Goal: Information Seeking & Learning: Understand process/instructions

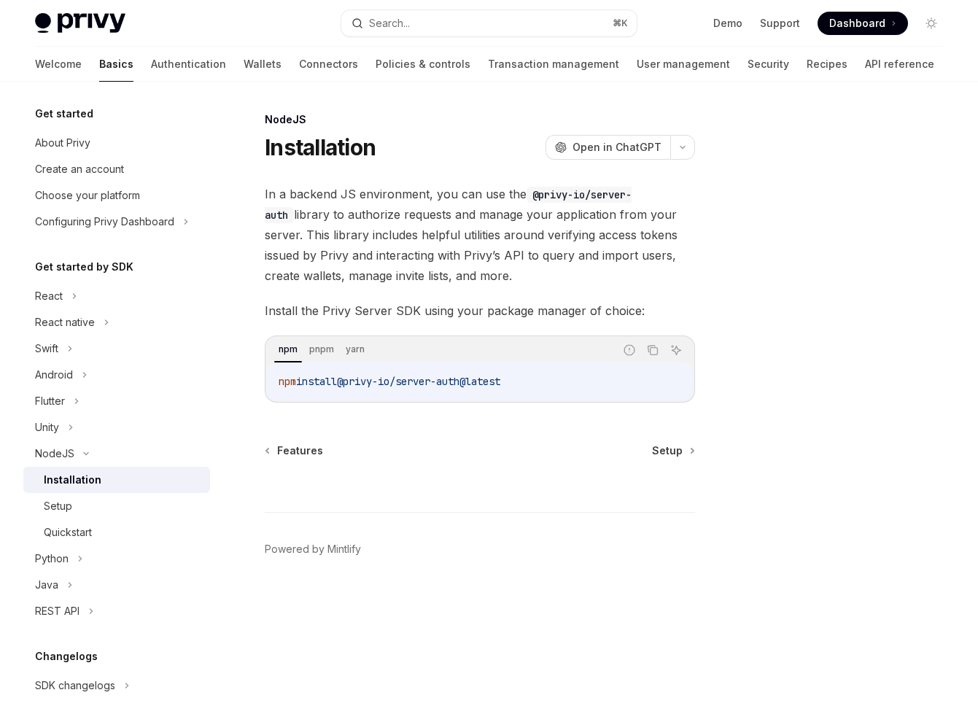
scroll to position [148, 0]
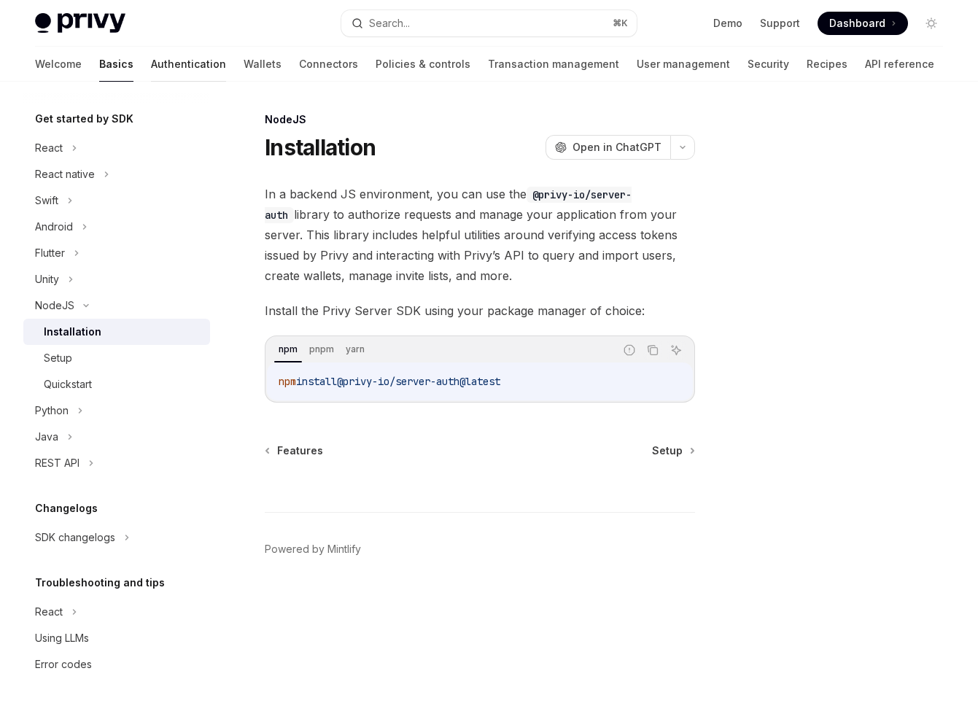
click at [151, 63] on link "Authentication" at bounding box center [188, 64] width 75 height 35
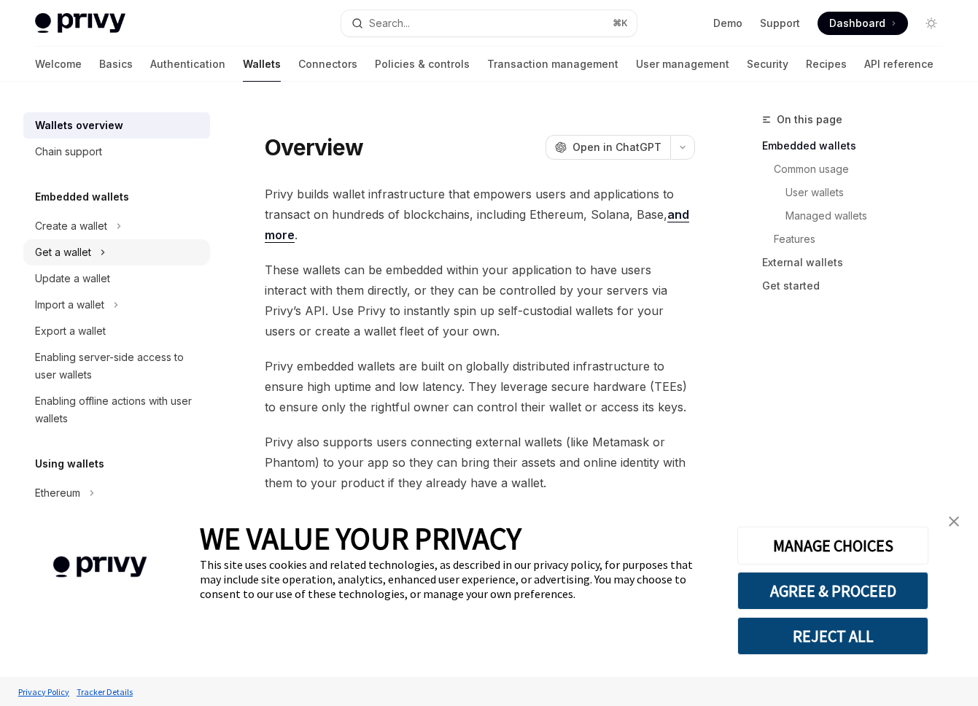
click at [107, 253] on div "Get a wallet" at bounding box center [116, 252] width 187 height 26
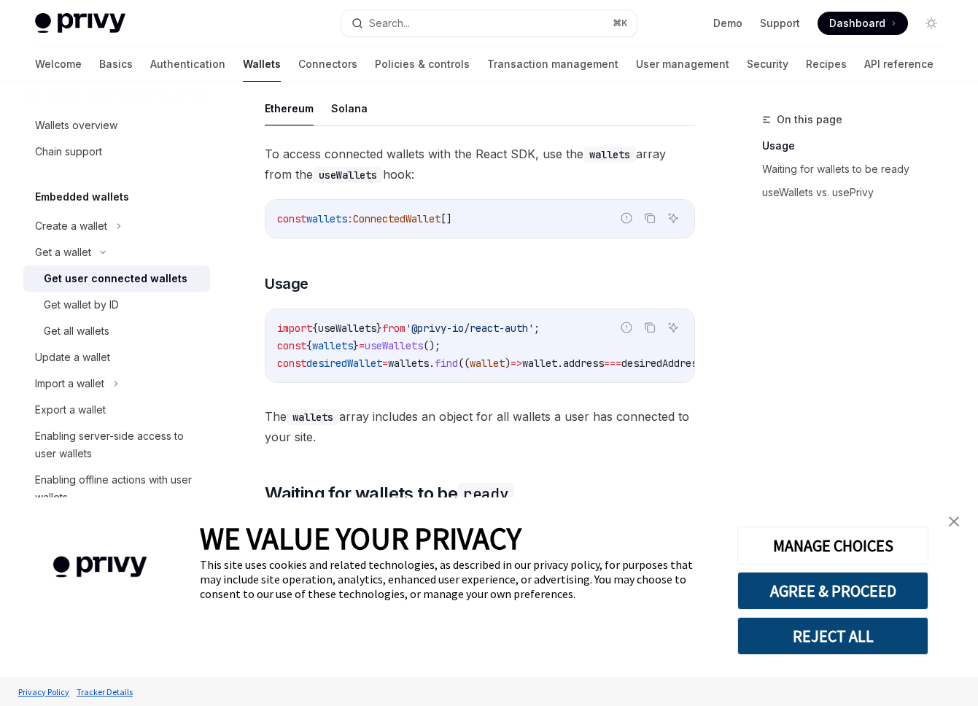
click at [424, 357] on span "wallets" at bounding box center [408, 363] width 41 height 13
click at [147, 314] on link "Get wallet by ID" at bounding box center [116, 305] width 187 height 26
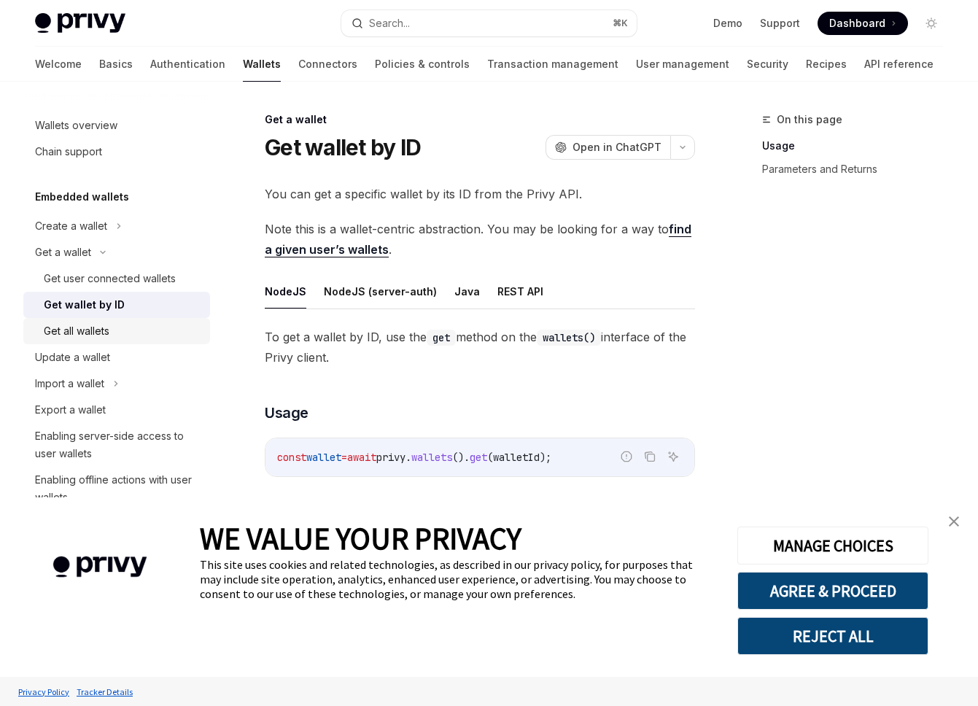
click at [136, 328] on div "Get all wallets" at bounding box center [123, 331] width 158 height 18
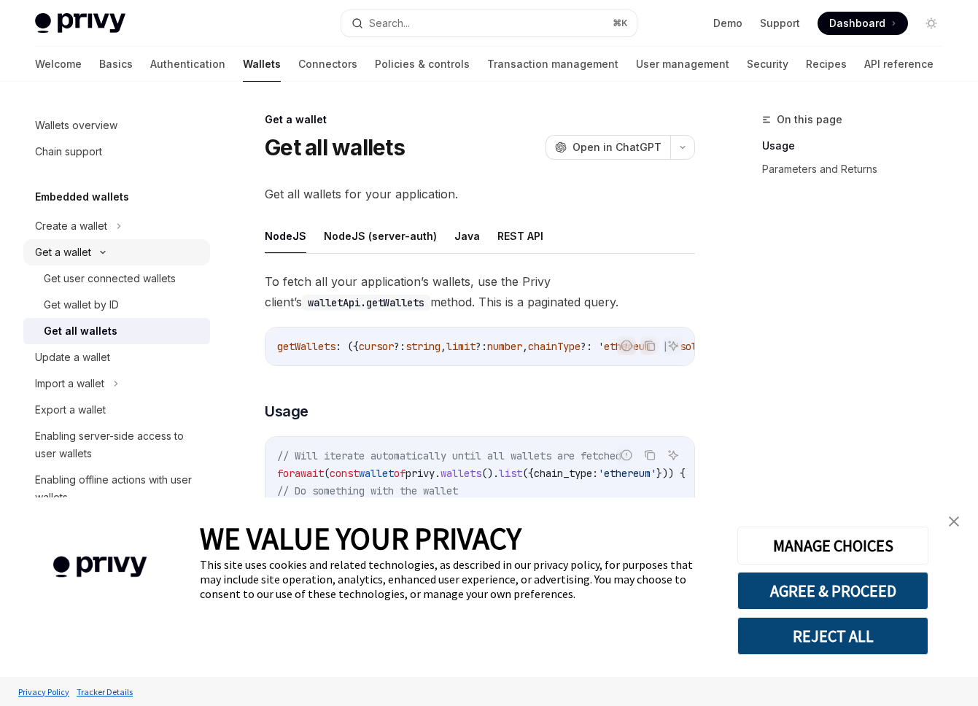
click at [107, 252] on icon at bounding box center [103, 252] width 18 height 6
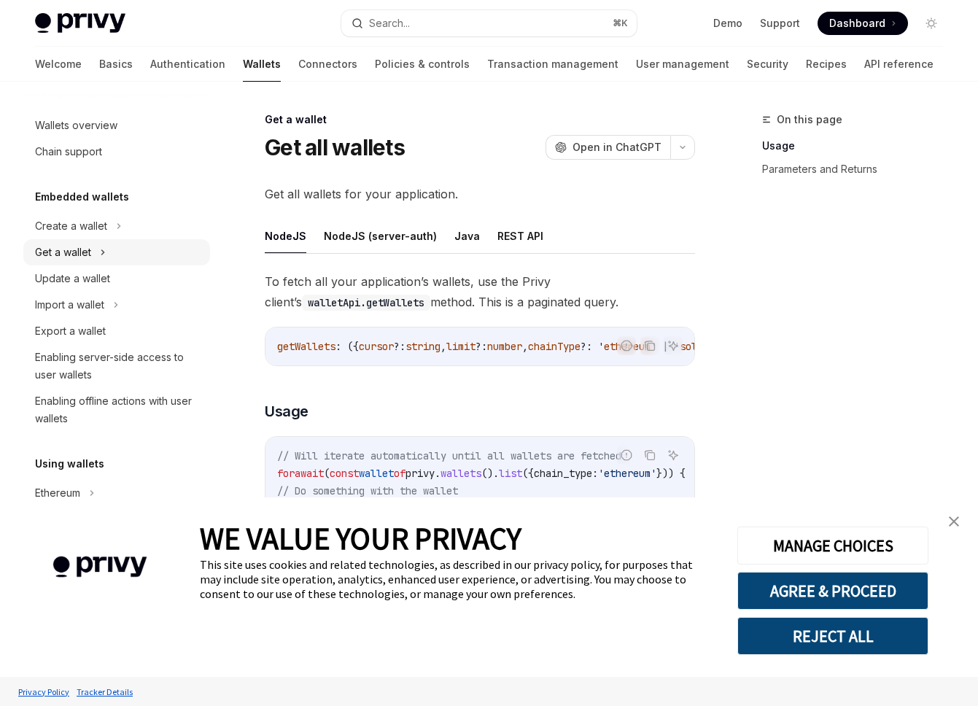
click at [106, 245] on div "Get a wallet" at bounding box center [116, 252] width 187 height 26
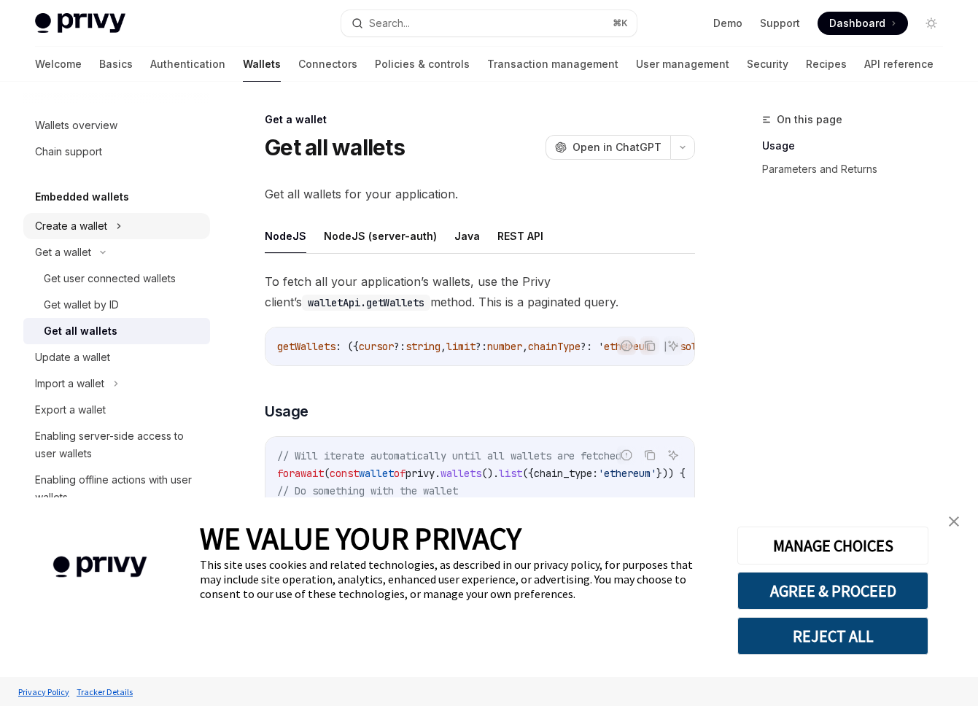
click at [106, 223] on div "Create a wallet" at bounding box center [71, 226] width 72 height 18
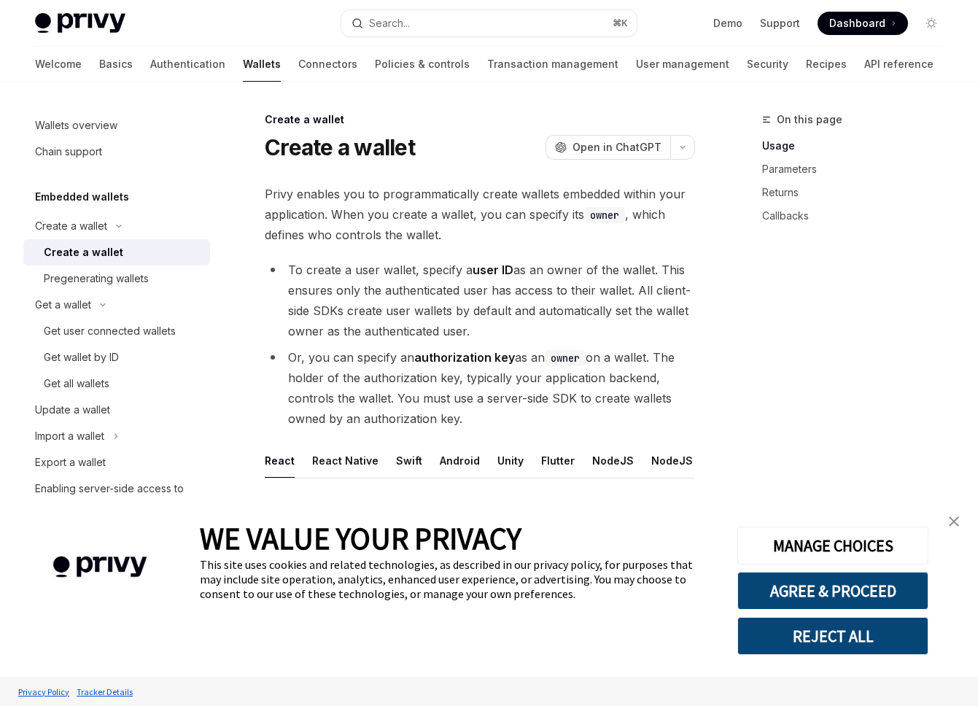
click at [122, 255] on div "Create a wallet" at bounding box center [123, 253] width 158 height 18
click at [335, 453] on button "React Native" at bounding box center [345, 460] width 66 height 34
click at [275, 459] on button "React" at bounding box center [280, 460] width 30 height 34
type textarea "*"
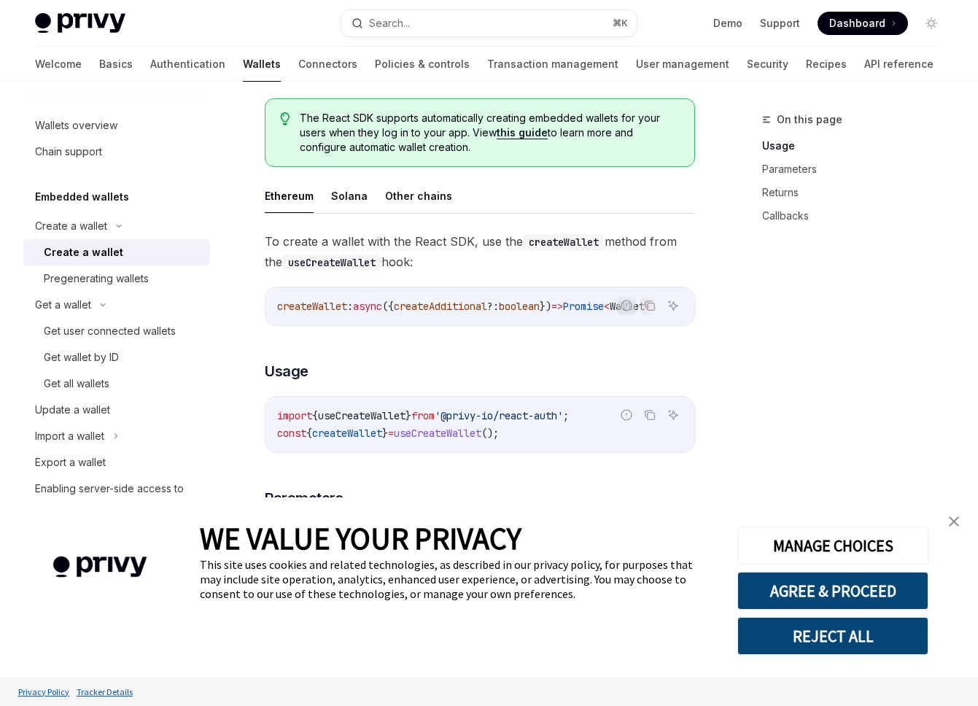
scroll to position [443, 0]
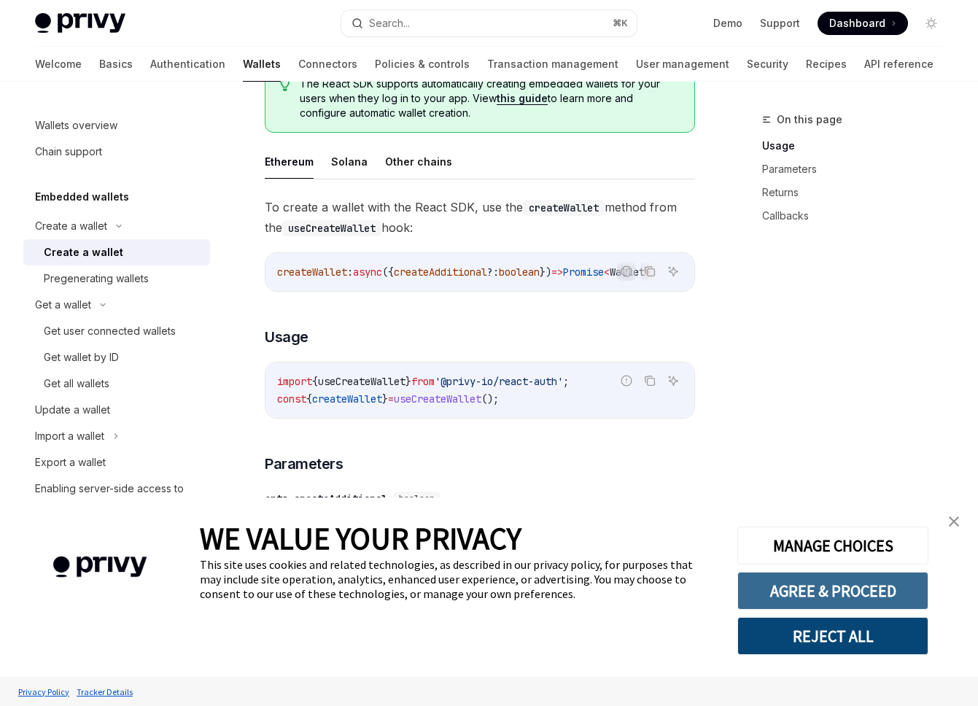
click at [863, 594] on button "AGREE & PROCEED" at bounding box center [832, 591] width 191 height 38
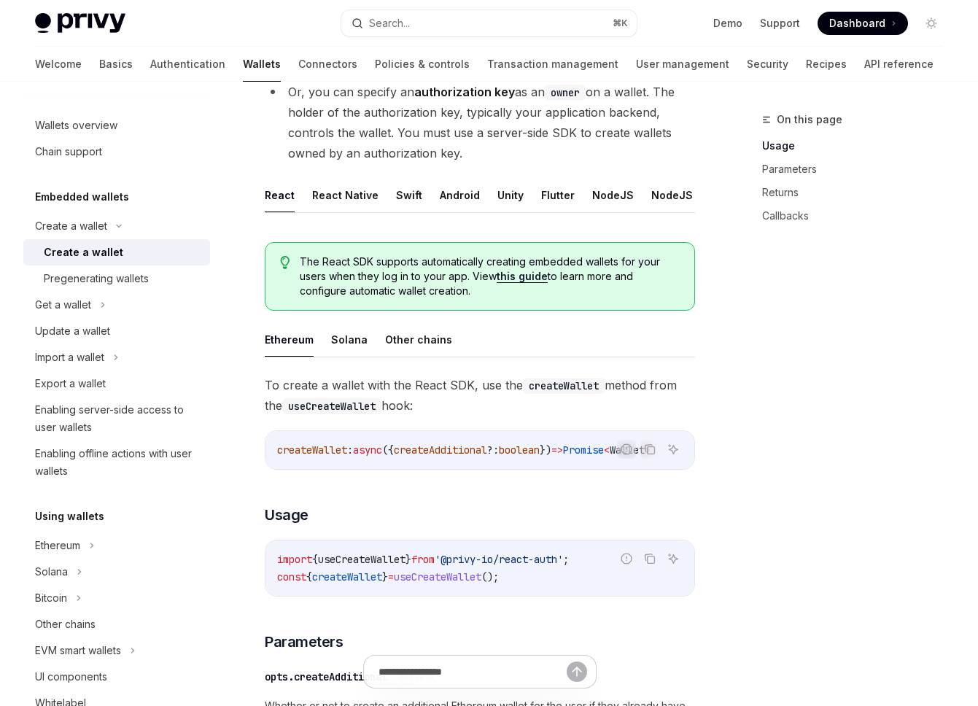
scroll to position [260, 0]
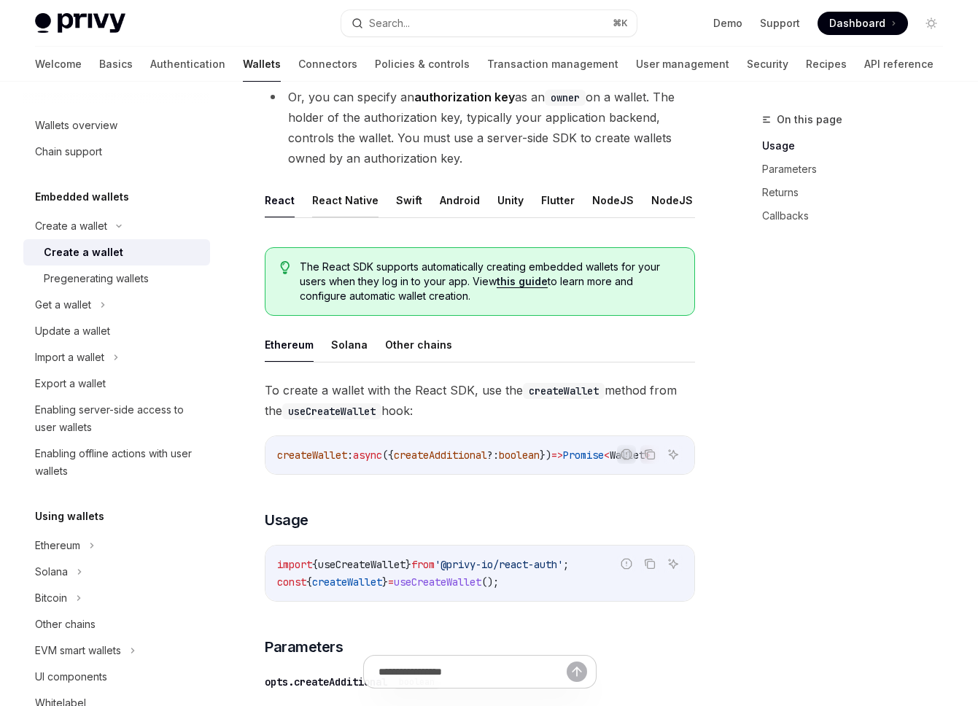
click at [349, 202] on button "React Native" at bounding box center [345, 200] width 66 height 34
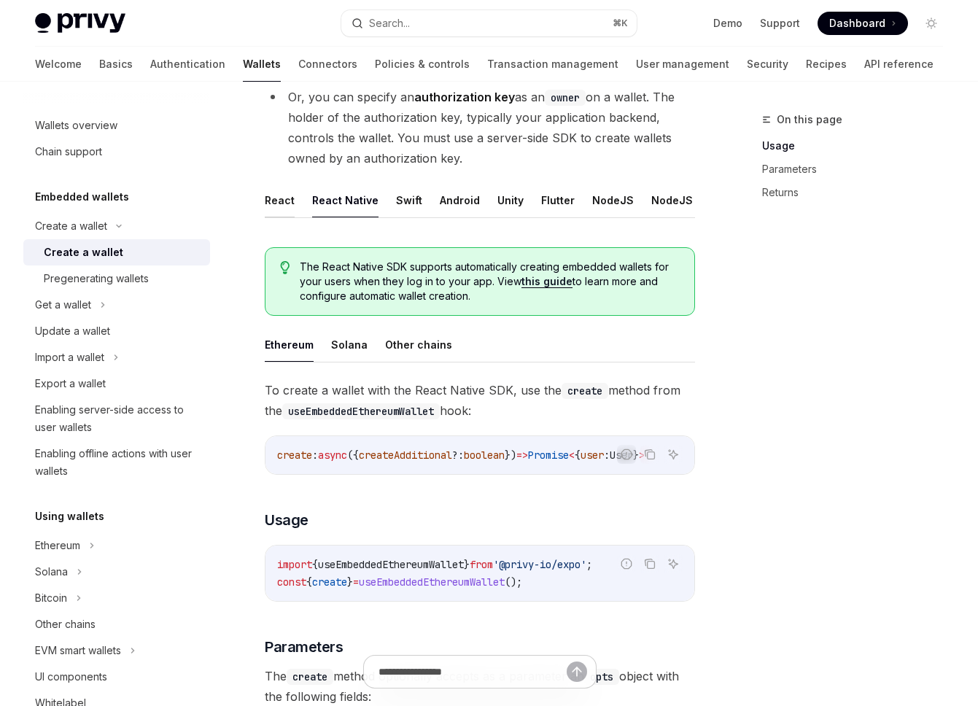
click at [275, 202] on button "React" at bounding box center [280, 200] width 30 height 34
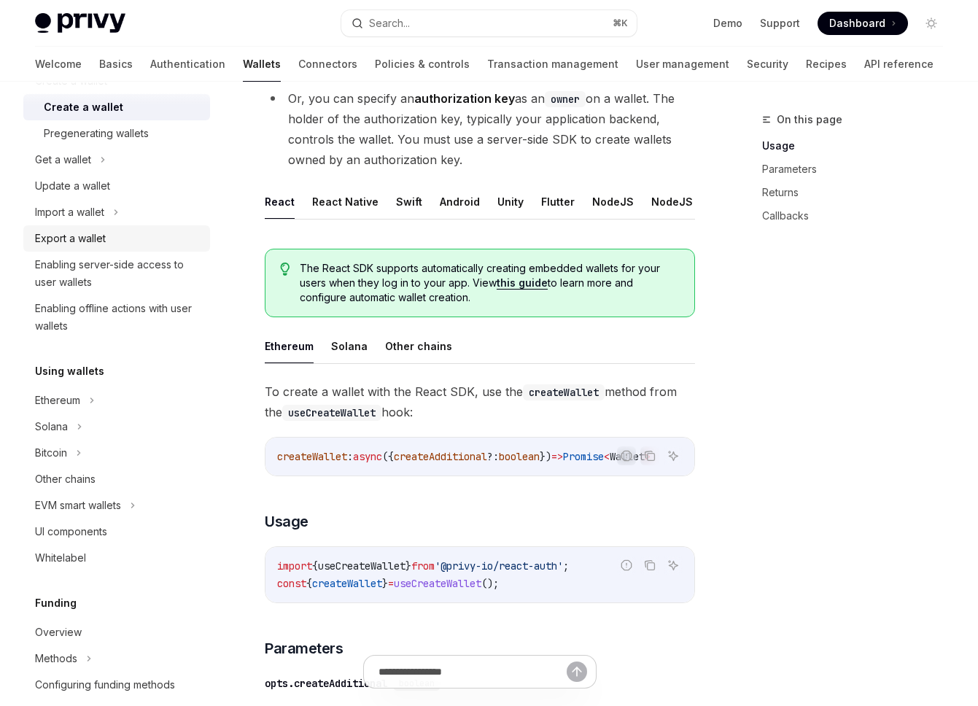
scroll to position [147, 0]
click at [74, 423] on div "Solana" at bounding box center [116, 425] width 187 height 26
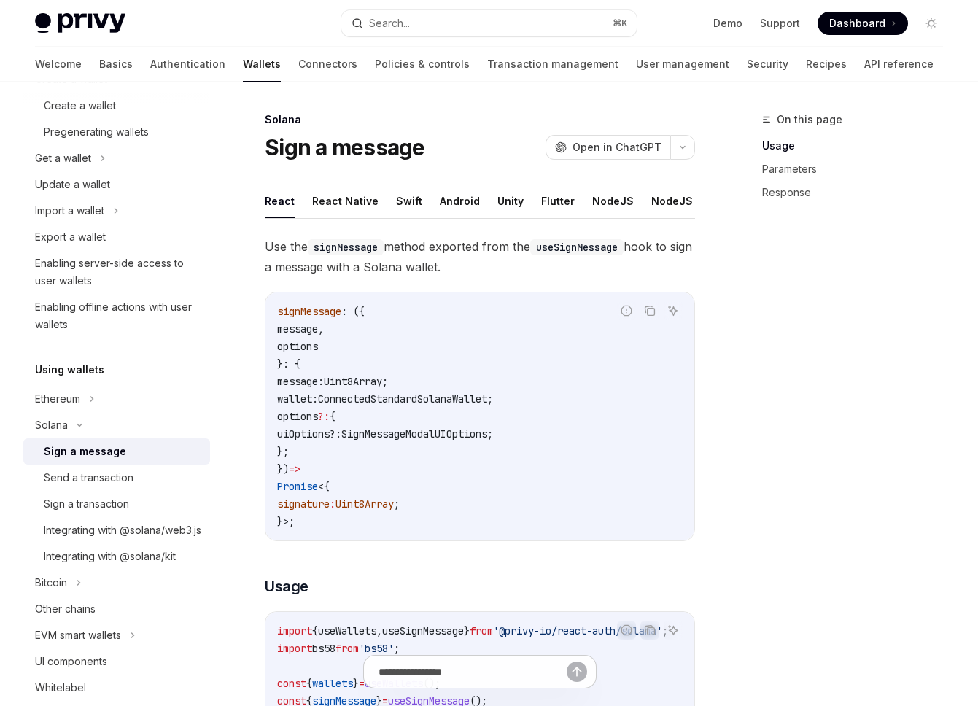
click at [125, 452] on div "Sign a message" at bounding box center [123, 452] width 158 height 18
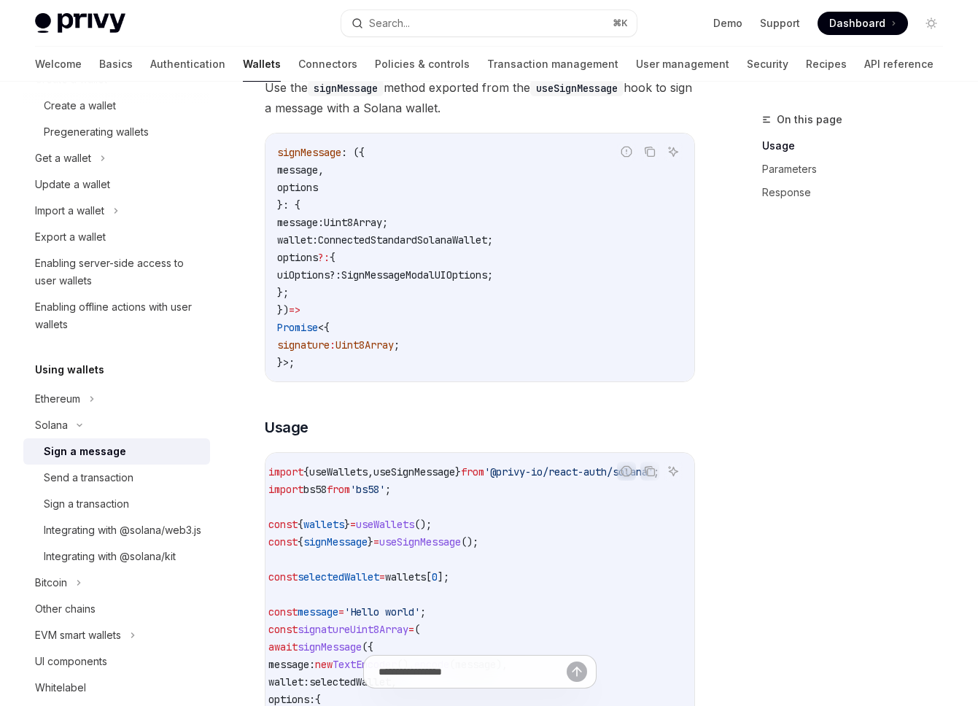
scroll to position [0, 53]
click at [567, 472] on span "'@privy-io/react-auth/solana'" at bounding box center [568, 471] width 169 height 13
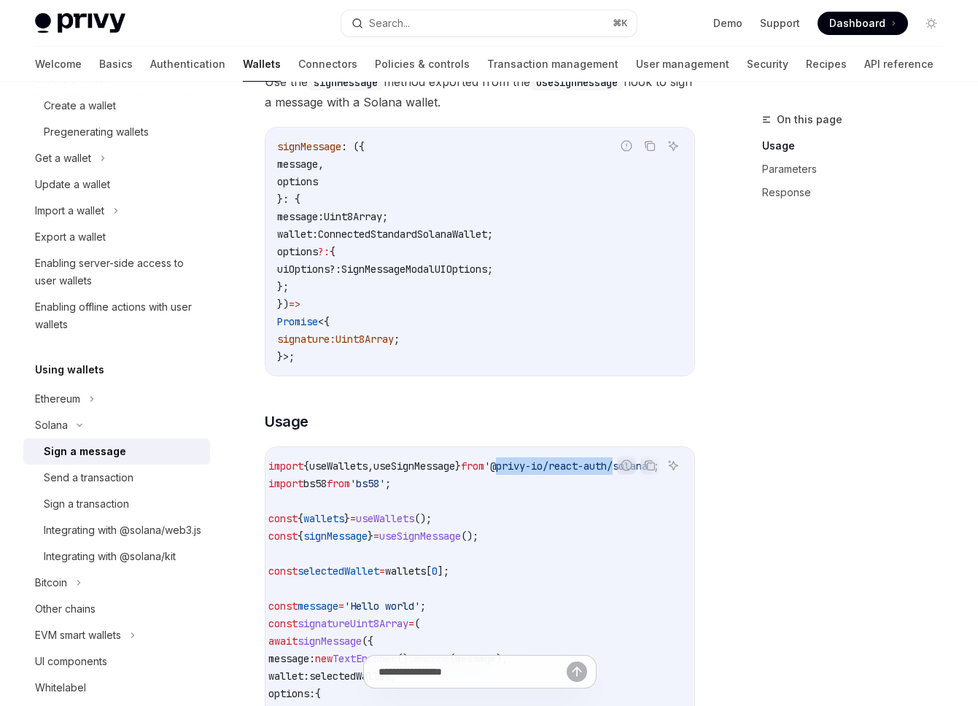
drag, startPoint x: 483, startPoint y: 467, endPoint x: 605, endPoint y: 466, distance: 122.5
click at [605, 466] on span "'@privy-io/react-auth/solana'" at bounding box center [568, 465] width 169 height 13
copy span "@privy-io/react-auth"
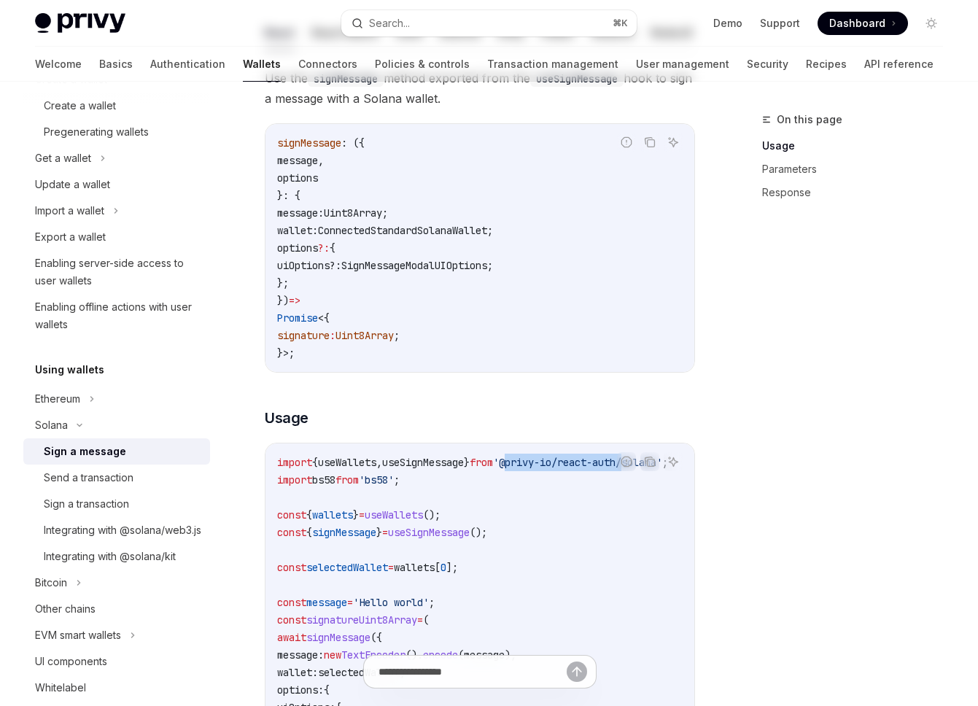
scroll to position [0, 0]
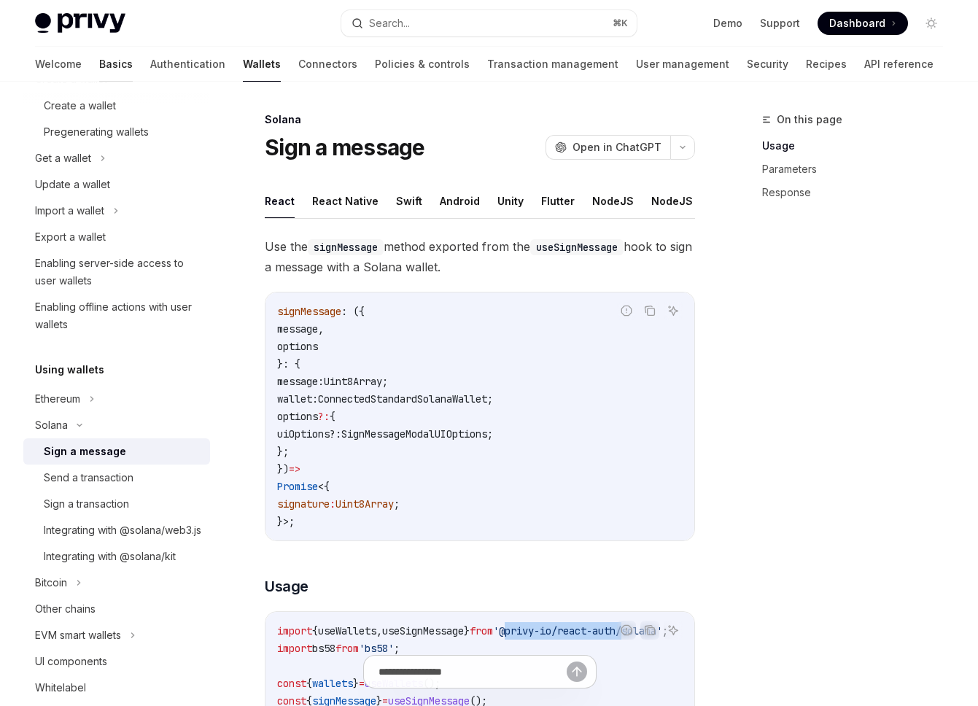
click at [99, 63] on link "Basics" at bounding box center [116, 64] width 34 height 35
type textarea "*"
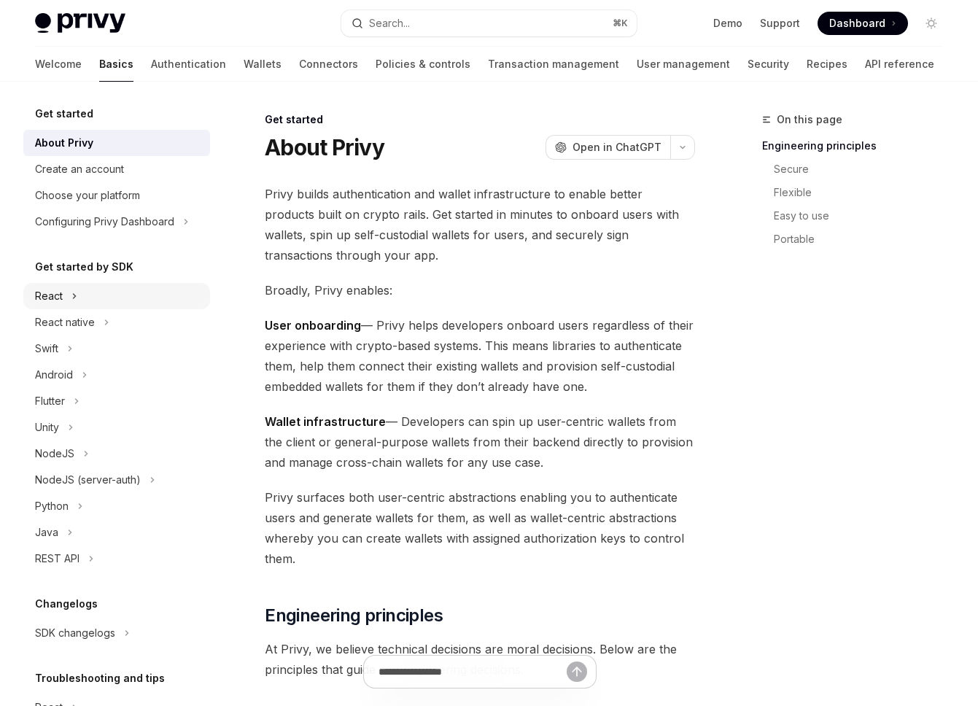
click at [94, 306] on div "React" at bounding box center [116, 296] width 187 height 26
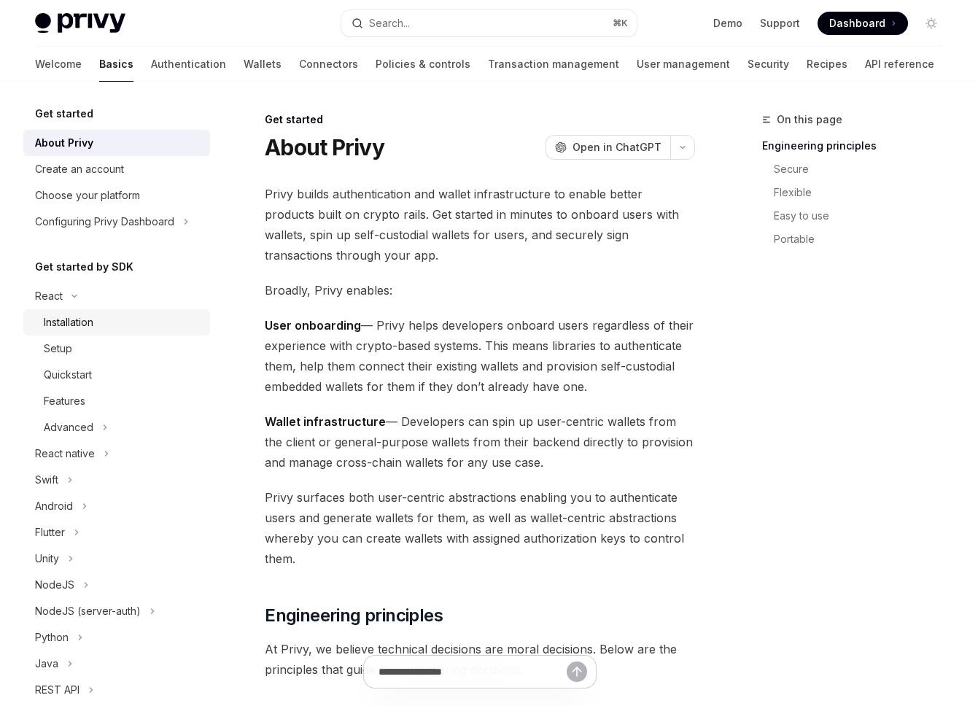
click at [104, 325] on div "Installation" at bounding box center [123, 323] width 158 height 18
click at [77, 322] on div "Installation" at bounding box center [69, 323] width 50 height 18
click at [79, 355] on div "Setup" at bounding box center [123, 349] width 158 height 18
click at [81, 322] on div "Installation" at bounding box center [69, 323] width 50 height 18
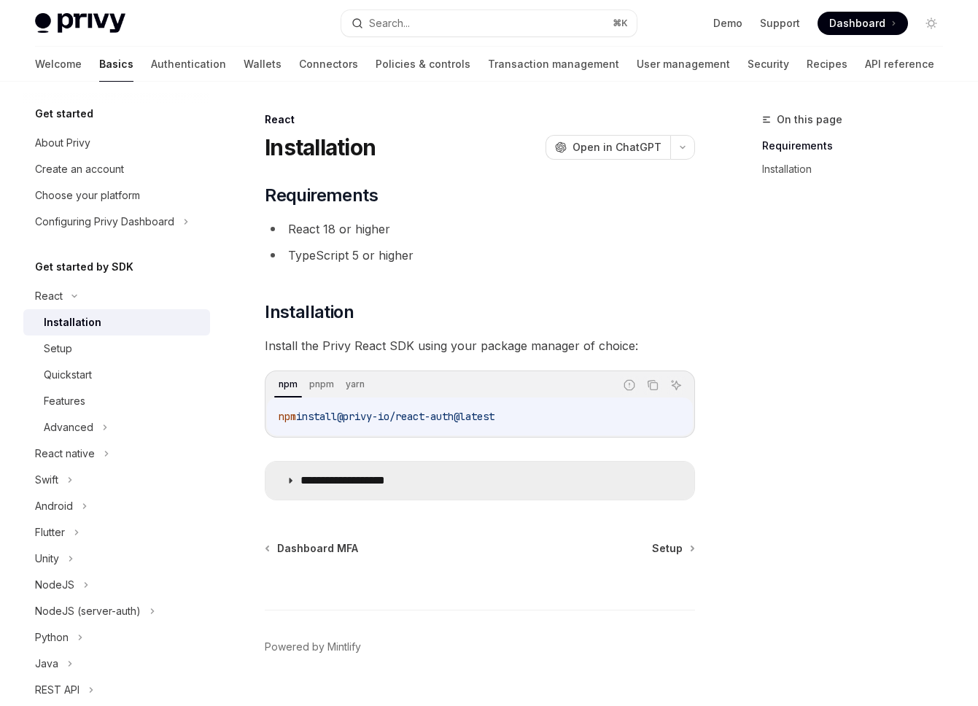
click at [289, 477] on icon at bounding box center [290, 480] width 9 height 9
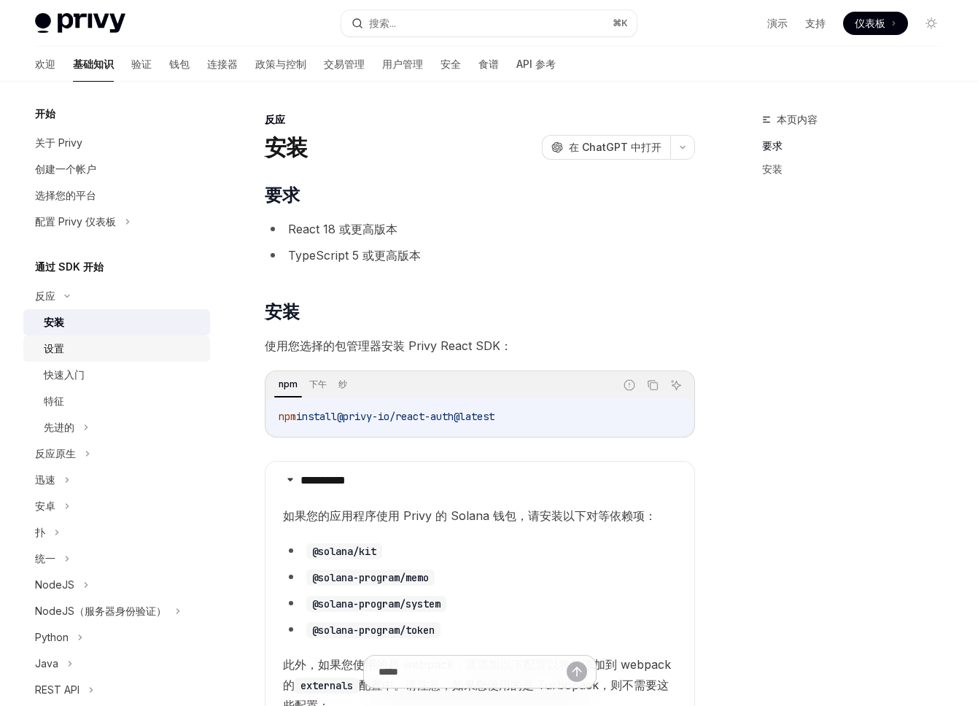
click at [149, 349] on div "设置" at bounding box center [123, 349] width 158 height 18
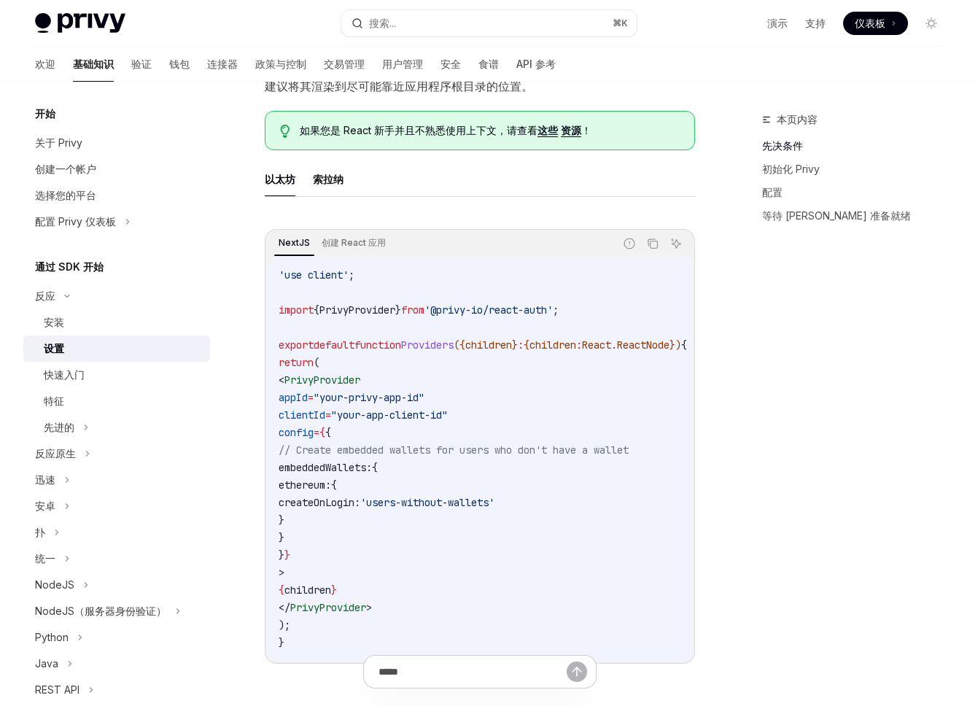
scroll to position [101, 0]
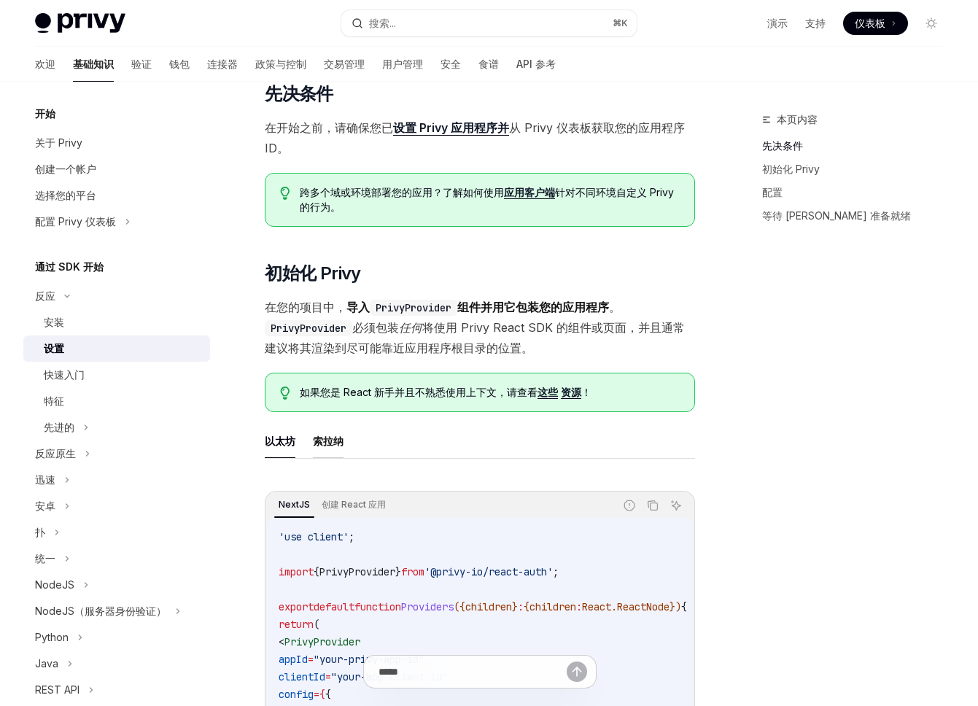
click at [331, 436] on font "索拉纳" at bounding box center [328, 441] width 31 height 12
click at [324, 67] on font "交易管理" at bounding box center [344, 64] width 41 height 12
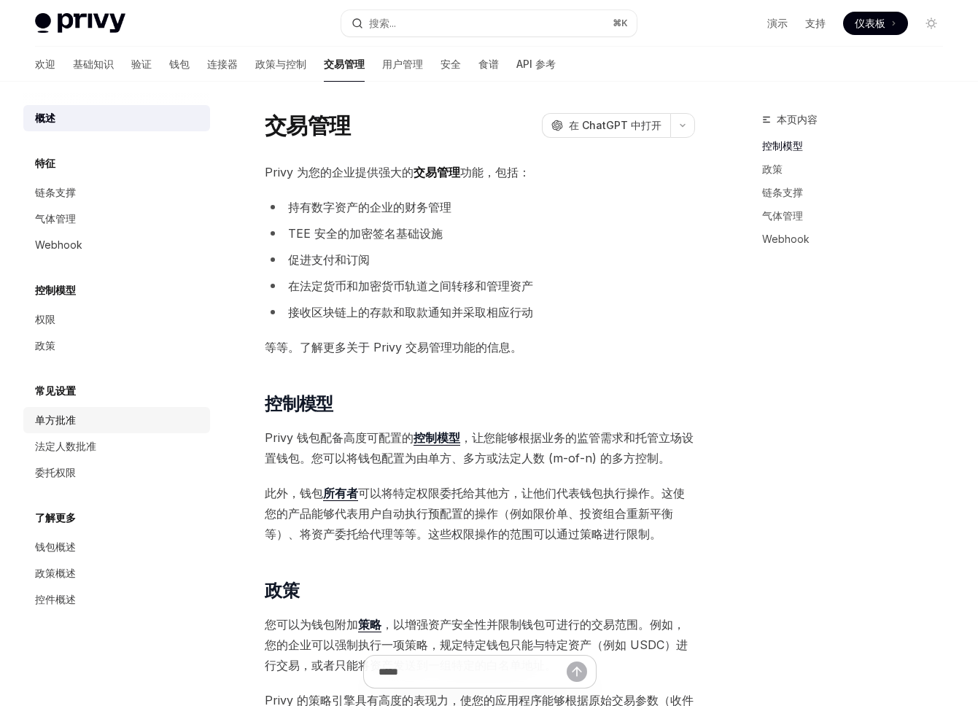
click at [109, 417] on div "单方批准" at bounding box center [118, 420] width 166 height 18
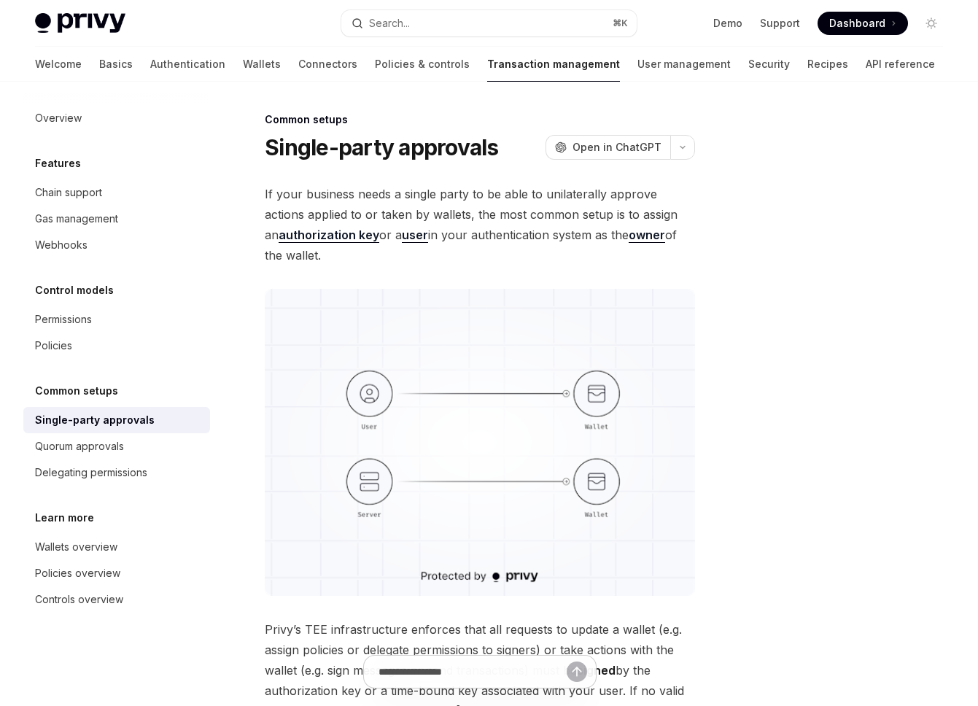
click at [464, 182] on div "Common setups Single-party approvals OpenAI Open in ChatGPT OpenAI Open in Chat…" at bounding box center [342, 544] width 709 height 866
click at [243, 60] on link "Wallets" at bounding box center [262, 64] width 38 height 35
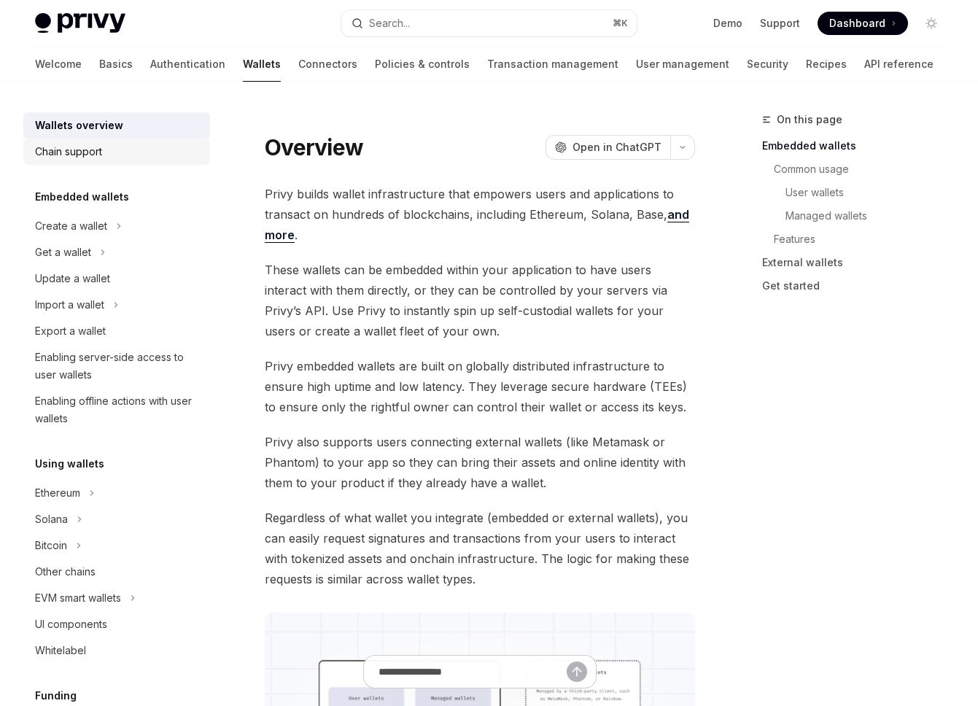
click at [99, 152] on div "Chain support" at bounding box center [68, 152] width 67 height 18
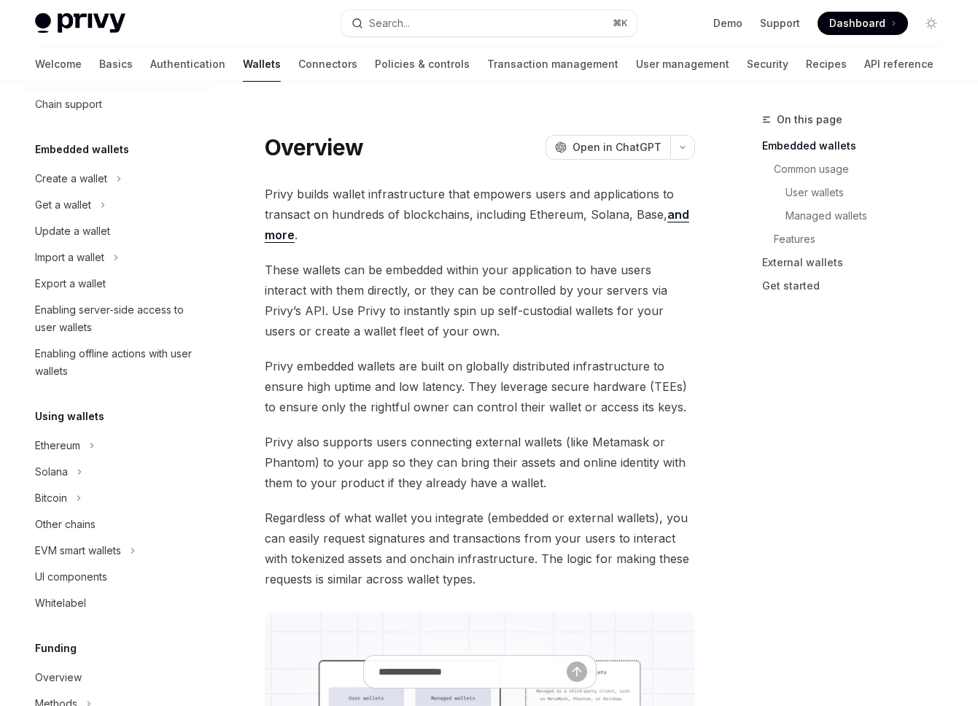
scroll to position [51, 0]
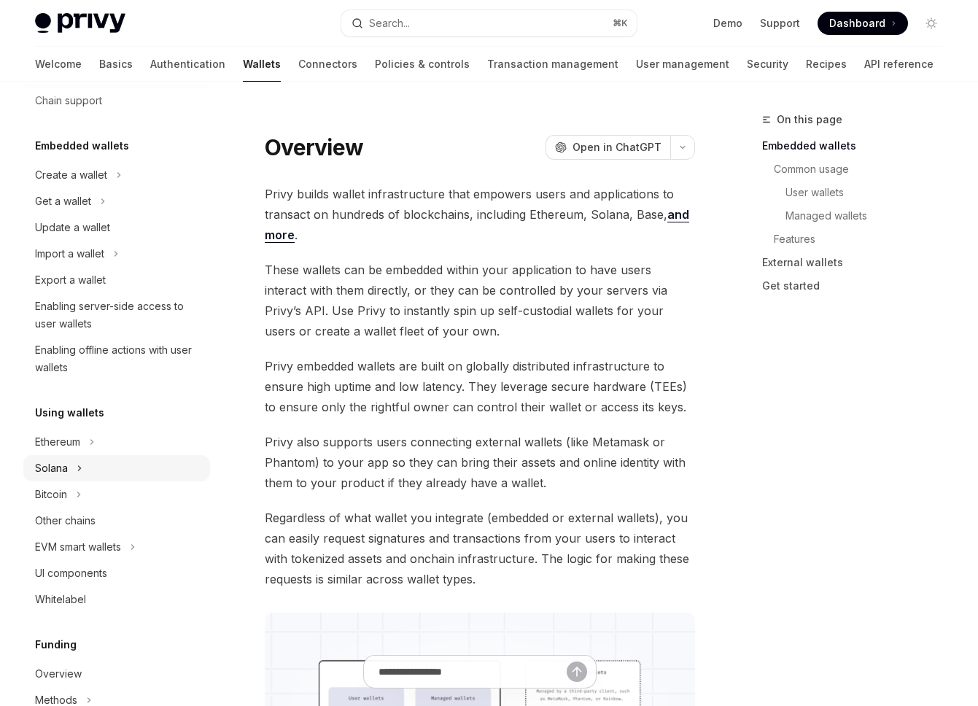
click at [66, 469] on div "Solana" at bounding box center [51, 468] width 33 height 18
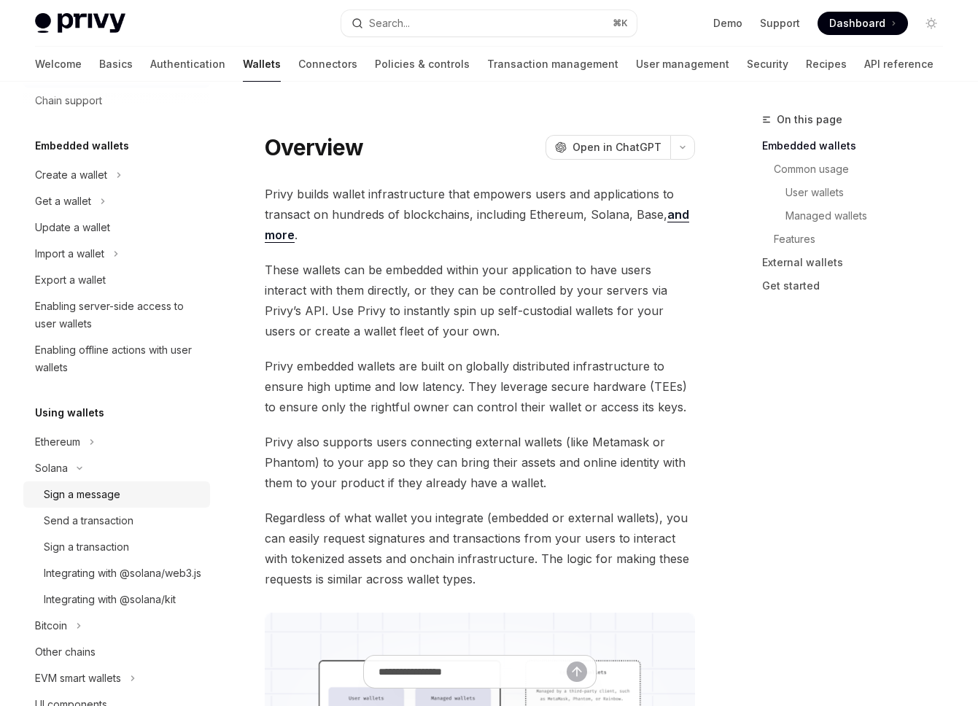
click at [141, 503] on link "Sign a message" at bounding box center [116, 494] width 187 height 26
type textarea "*"
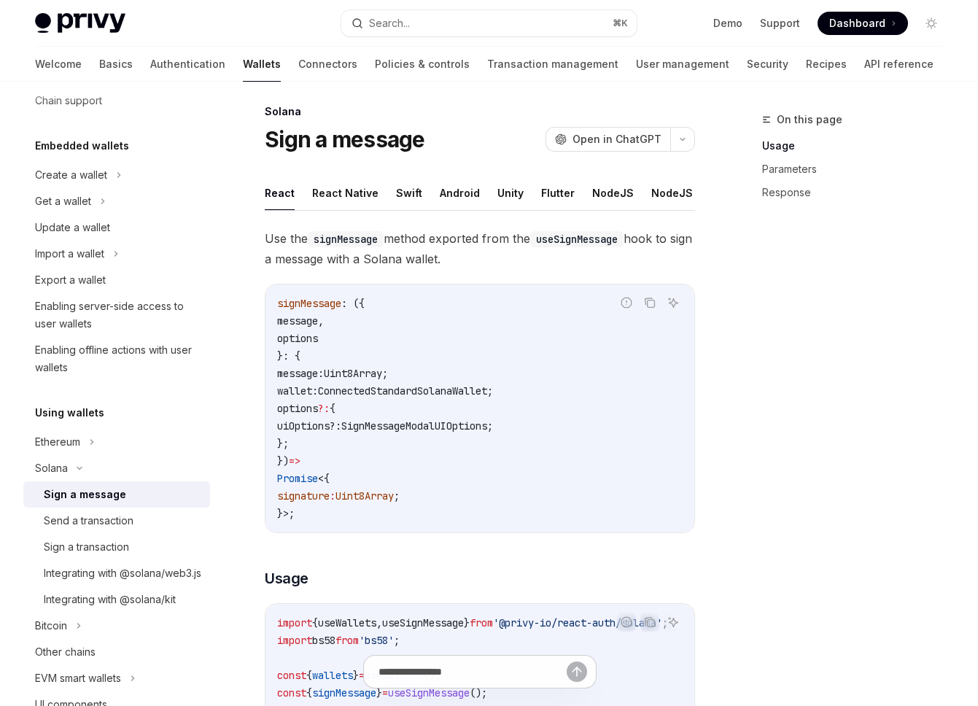
scroll to position [10, 0]
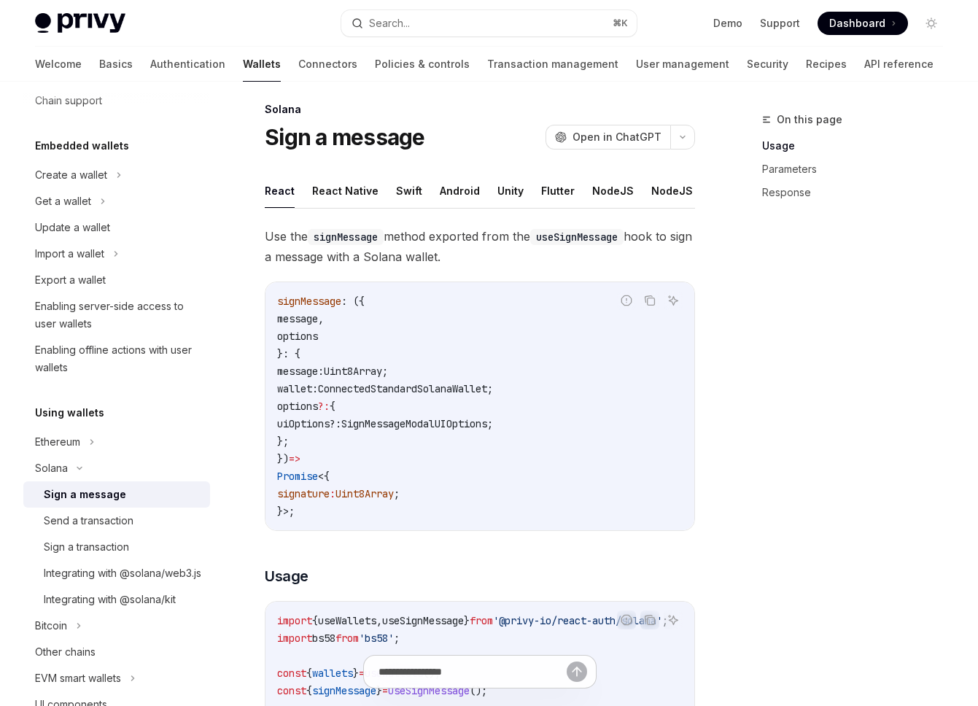
click at [385, 431] on code "signMessage : ({ message , options }: { message: Uint8Array ; wallet : Connecte…" at bounding box center [479, 406] width 405 height 228
click at [404, 425] on span "SignMessageModalUIOptions" at bounding box center [414, 423] width 146 height 13
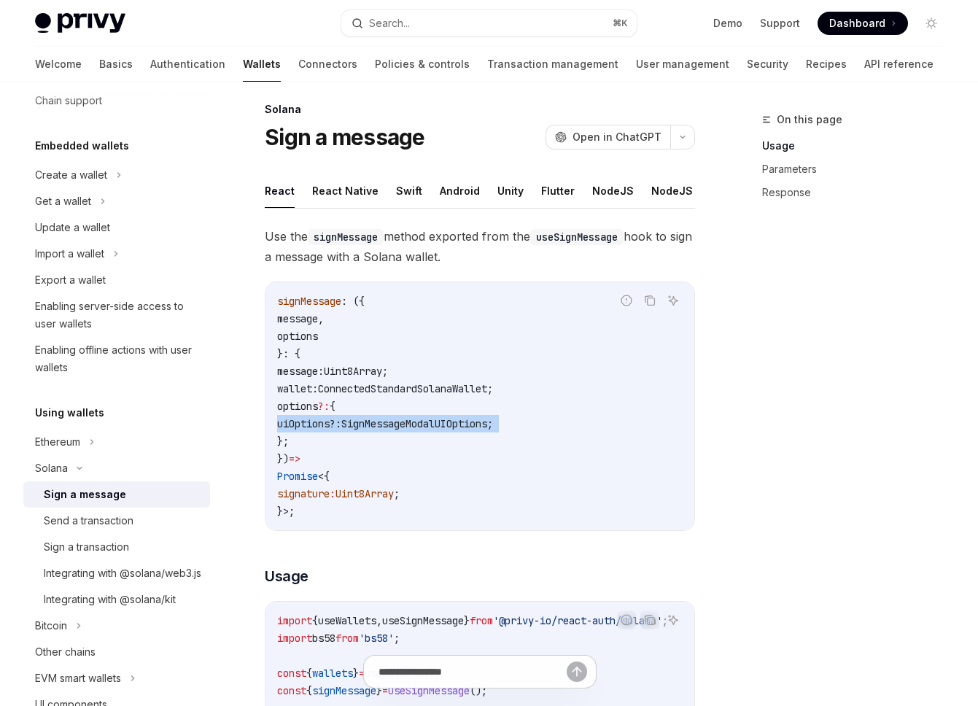
click at [395, 427] on span "SignMessageModalUIOptions" at bounding box center [414, 423] width 146 height 13
click at [335, 424] on span "uiOptions?" at bounding box center [306, 423] width 58 height 13
